Goal: Task Accomplishment & Management: Complete application form

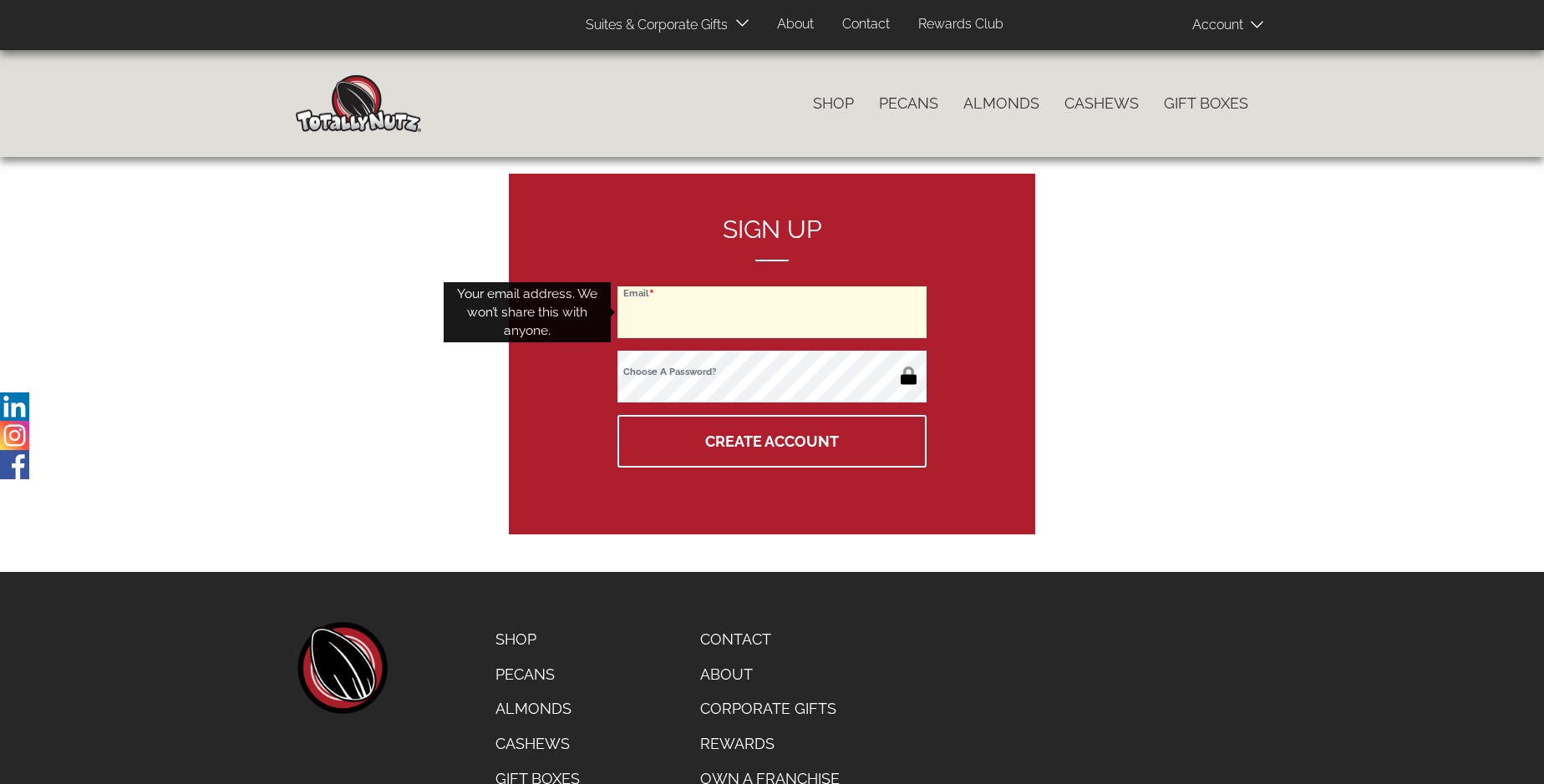
click at [772, 312] on input "Email" at bounding box center [772, 312] width 309 height 52
type input "[EMAIL_ADDRESS][PERSON_NAME][DOMAIN_NAME]"
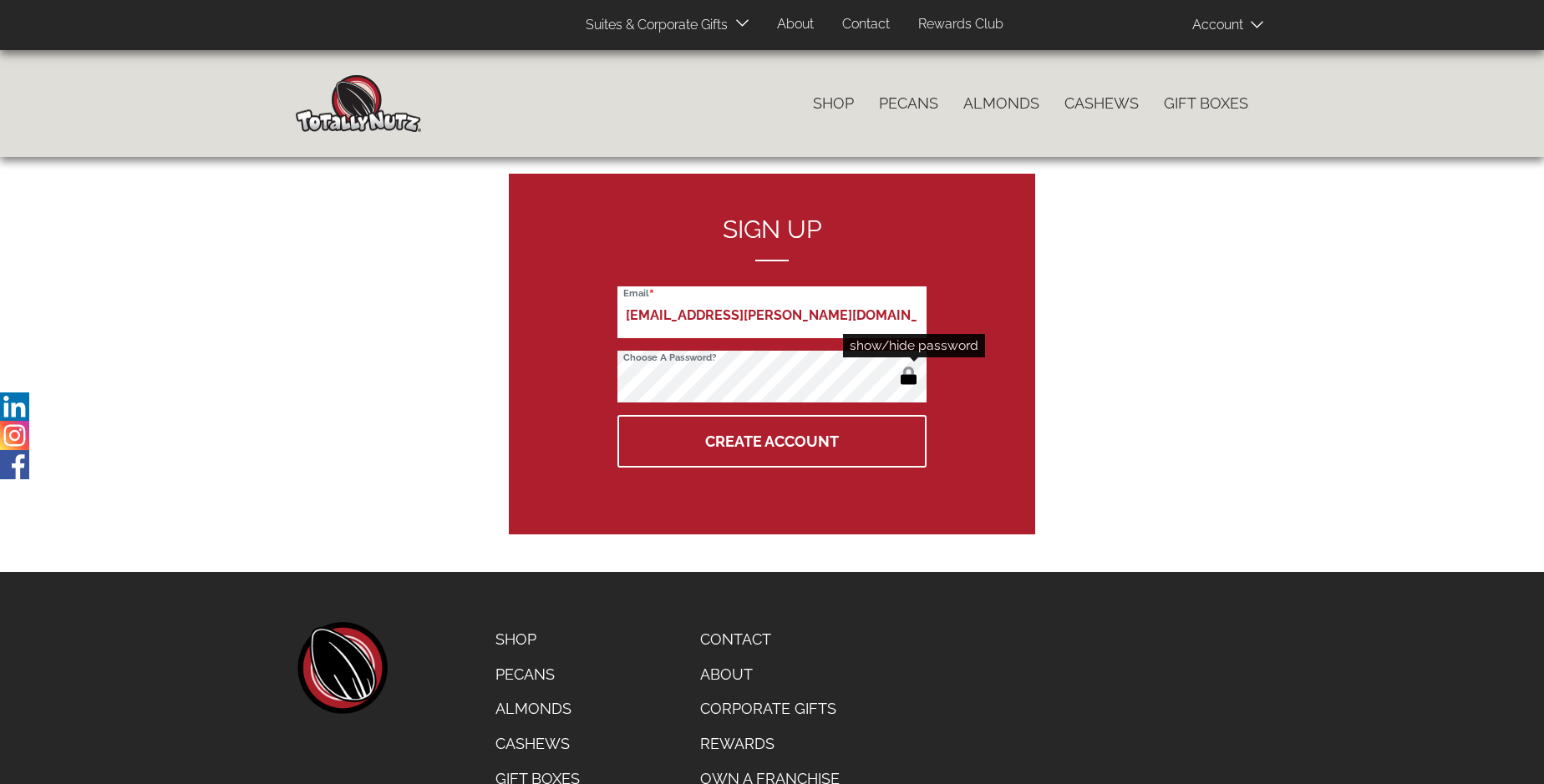
click at [908, 378] on button "button" at bounding box center [908, 378] width 27 height 27
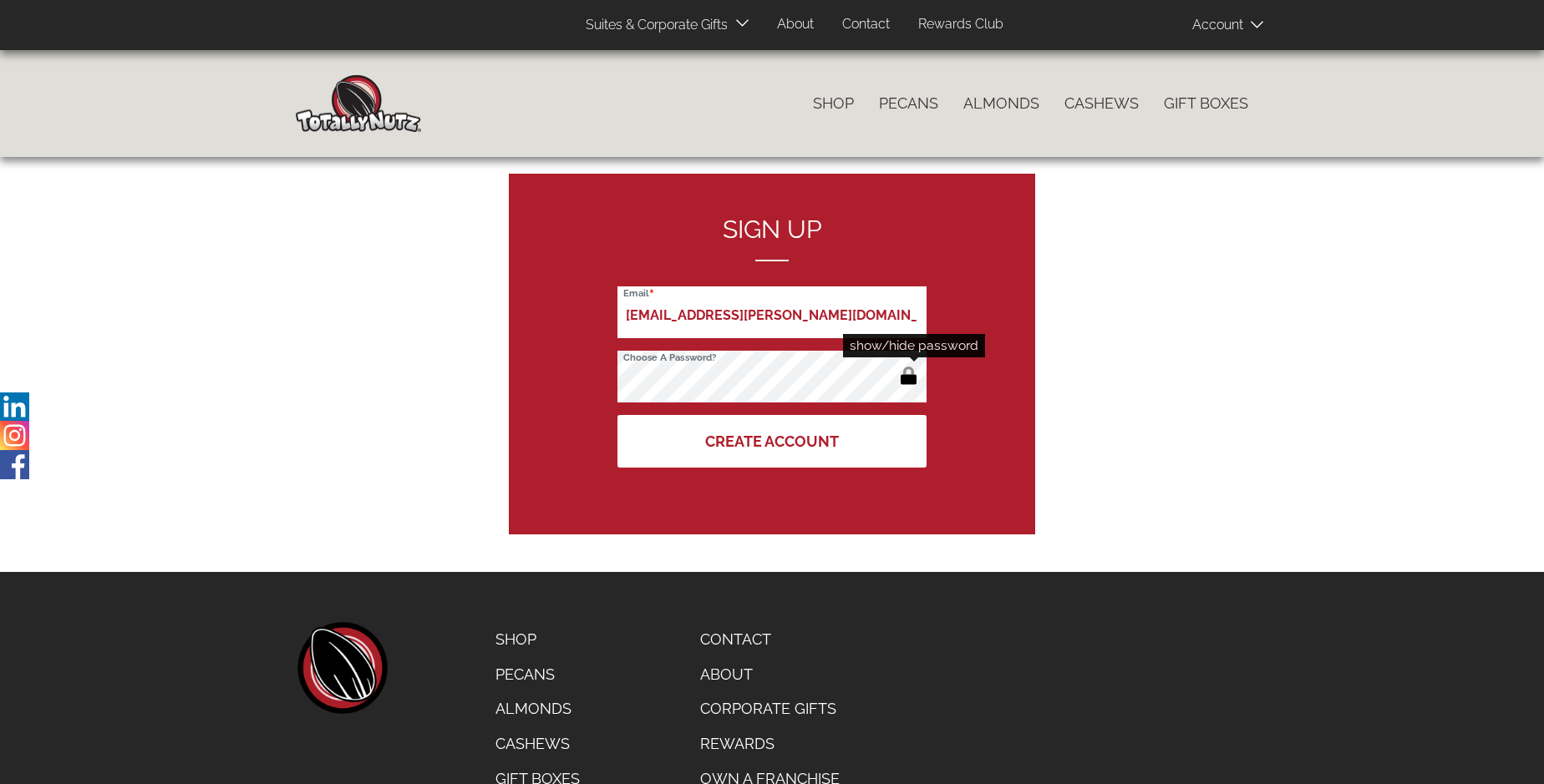
click at [772, 441] on button "Create Account" at bounding box center [772, 441] width 309 height 52
